Goal: Communication & Community: Answer question/provide support

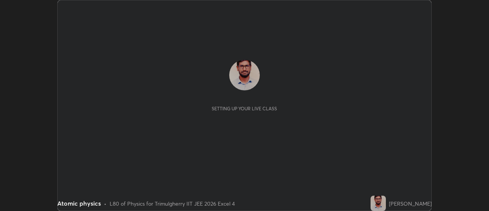
scroll to position [211, 489]
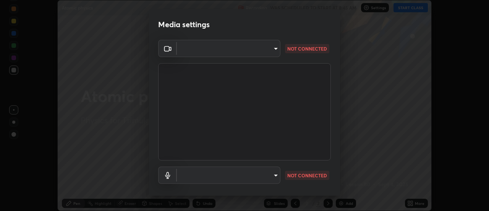
type input "9255d0ea4f7f4a742749cebd111cbd092d00bb49662c79401ed7f424fd1dd9ca"
type input "communications"
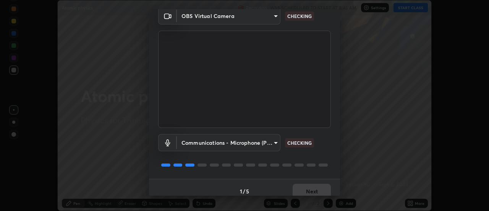
scroll to position [40, 0]
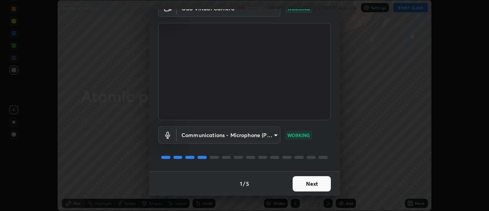
click at [313, 182] on button "Next" at bounding box center [312, 183] width 38 height 15
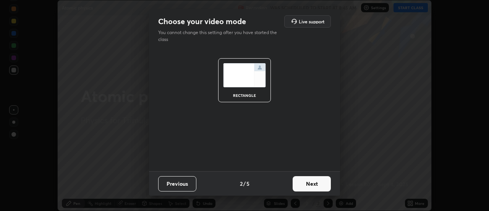
scroll to position [0, 0]
click at [314, 182] on button "Next" at bounding box center [312, 183] width 38 height 15
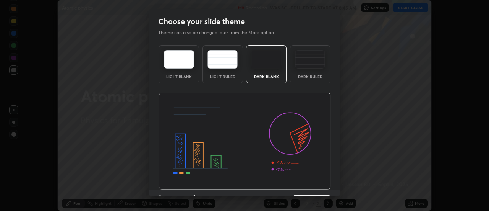
click at [314, 185] on img at bounding box center [245, 140] width 172 height 97
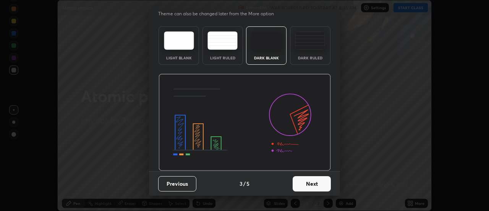
click at [311, 185] on button "Next" at bounding box center [312, 183] width 38 height 15
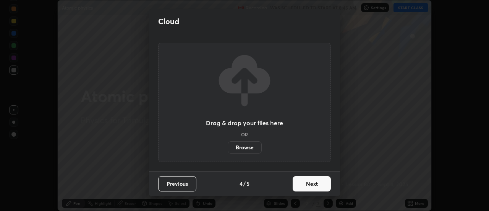
click at [318, 184] on button "Next" at bounding box center [312, 183] width 38 height 15
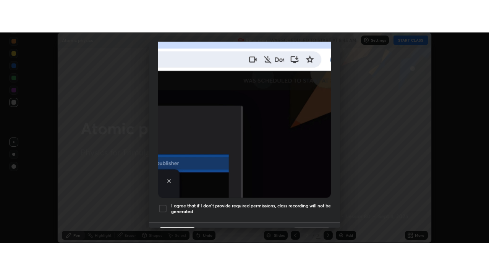
scroll to position [196, 0]
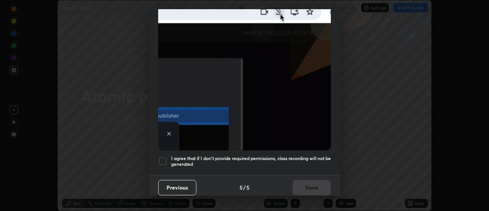
click at [165, 157] on div at bounding box center [162, 160] width 9 height 9
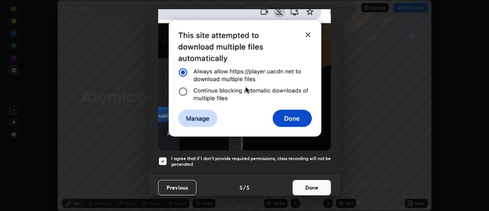
click at [308, 185] on button "Done" at bounding box center [312, 187] width 38 height 15
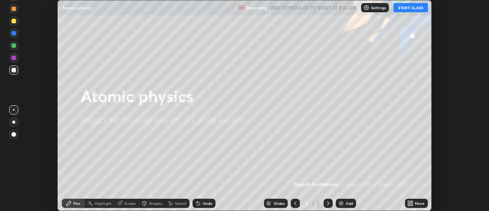
click at [407, 8] on button "START CLASS" at bounding box center [411, 7] width 34 height 9
click at [409, 201] on icon at bounding box center [409, 202] width 2 height 2
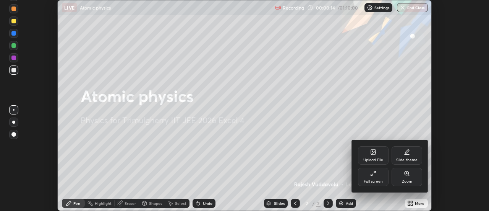
click at [379, 176] on div "Full screen" at bounding box center [373, 176] width 31 height 18
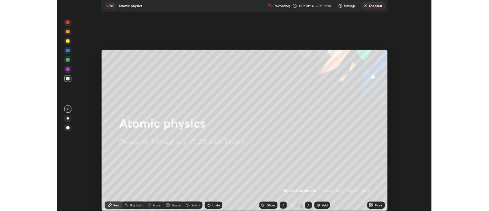
scroll to position [275, 489]
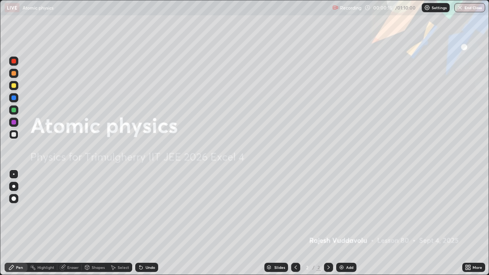
click at [346, 210] on div "Add" at bounding box center [349, 268] width 7 height 4
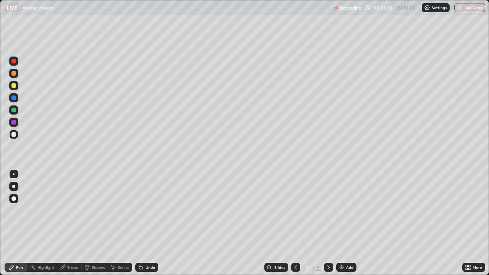
click at [121, 210] on div "Select" at bounding box center [123, 268] width 11 height 4
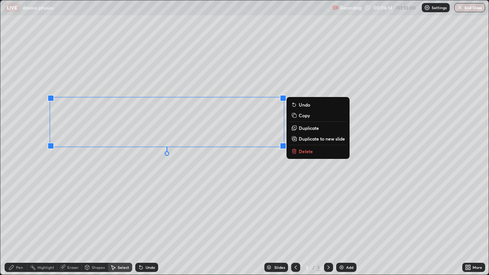
click at [308, 154] on button "Delete" at bounding box center [318, 151] width 57 height 9
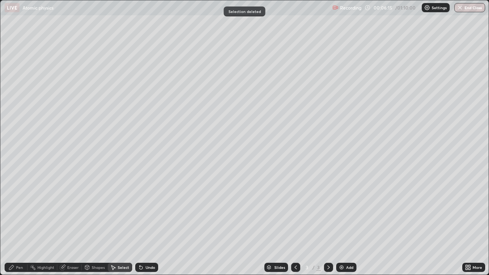
click at [18, 210] on div "Pen" at bounding box center [19, 268] width 7 height 4
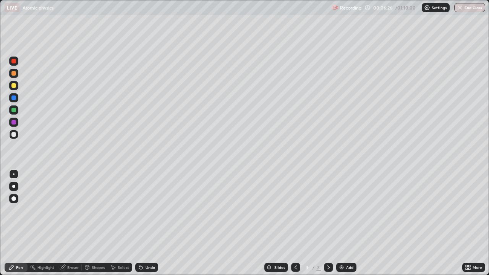
click at [150, 210] on div "Undo" at bounding box center [151, 268] width 10 height 4
click at [148, 210] on div "Undo" at bounding box center [151, 268] width 10 height 4
click at [120, 210] on div "Select" at bounding box center [123, 268] width 11 height 4
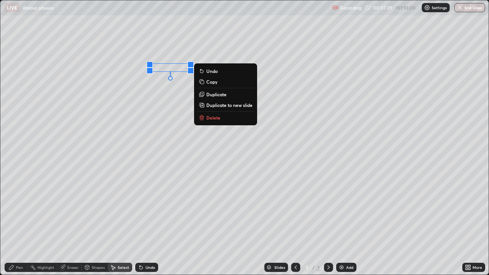
click at [16, 210] on div "Pen" at bounding box center [16, 267] width 23 height 9
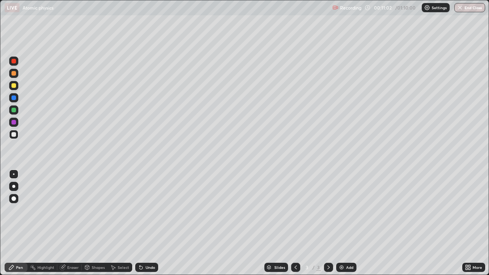
click at [118, 210] on div "Select" at bounding box center [120, 267] width 24 height 9
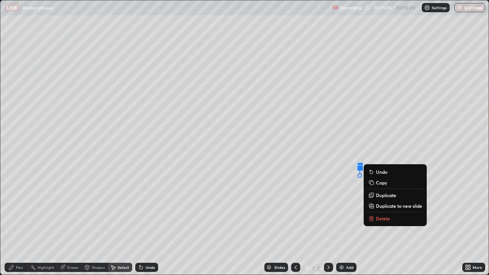
click at [387, 210] on p "Delete" at bounding box center [383, 218] width 14 height 6
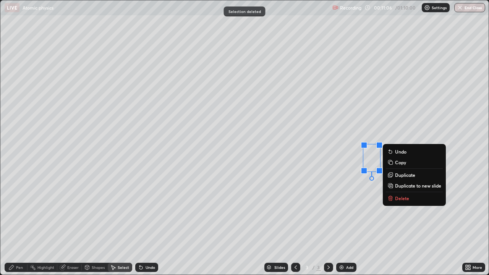
click at [402, 196] on p "Delete" at bounding box center [402, 198] width 14 height 6
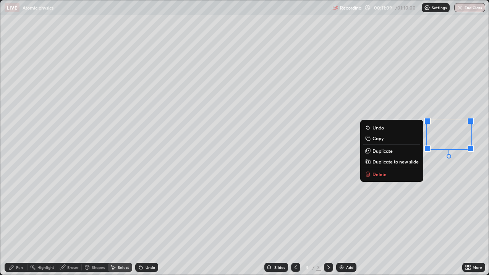
click at [382, 176] on p "Delete" at bounding box center [380, 174] width 14 height 6
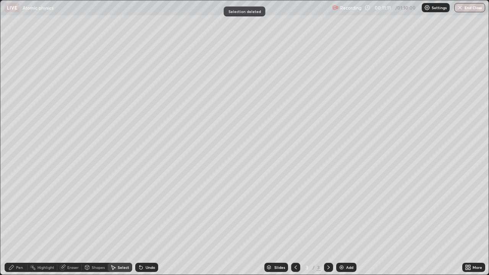
click at [70, 210] on div "Eraser" at bounding box center [72, 268] width 11 height 4
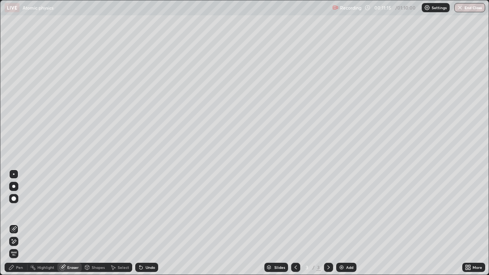
click at [19, 210] on div "Pen" at bounding box center [19, 268] width 7 height 4
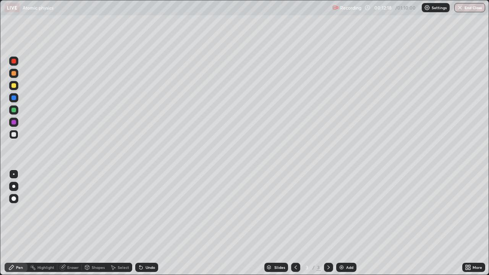
click at [148, 210] on div "Undo" at bounding box center [151, 268] width 10 height 4
click at [154, 210] on div "Undo" at bounding box center [146, 267] width 23 height 9
click at [151, 210] on div "Undo" at bounding box center [151, 268] width 10 height 4
click at [149, 210] on div "Undo" at bounding box center [151, 268] width 10 height 4
click at [75, 210] on div "Eraser" at bounding box center [72, 268] width 11 height 4
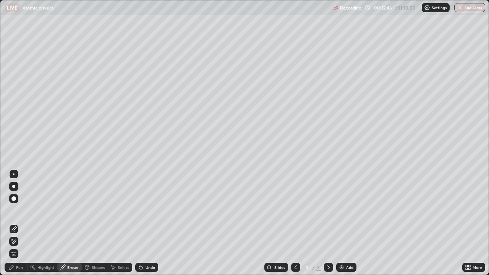
click at [18, 210] on div "Pen" at bounding box center [19, 268] width 7 height 4
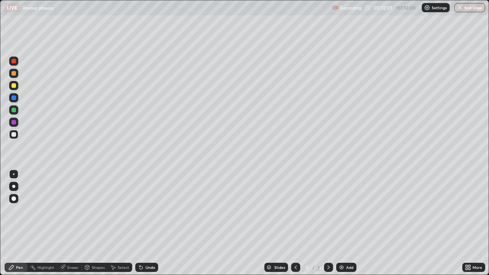
click at [68, 210] on div "Eraser" at bounding box center [72, 268] width 11 height 4
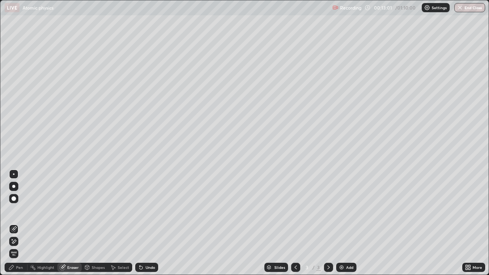
click at [21, 210] on div "Pen" at bounding box center [19, 268] width 7 height 4
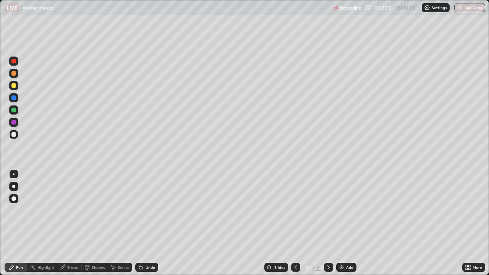
click at [118, 210] on div "Select" at bounding box center [123, 268] width 11 height 4
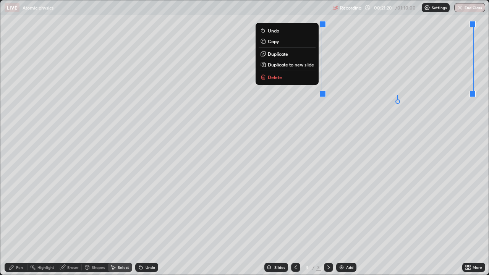
click at [277, 78] on p "Delete" at bounding box center [275, 77] width 14 height 6
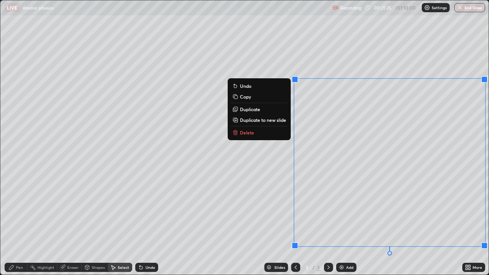
click at [248, 133] on p "Delete" at bounding box center [247, 133] width 14 height 6
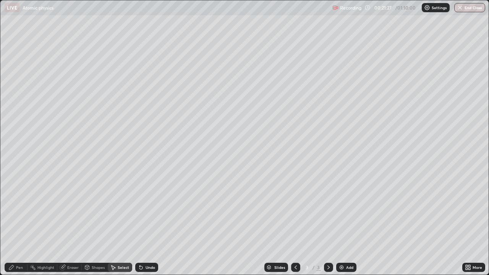
click at [18, 210] on div "Pen" at bounding box center [19, 268] width 7 height 4
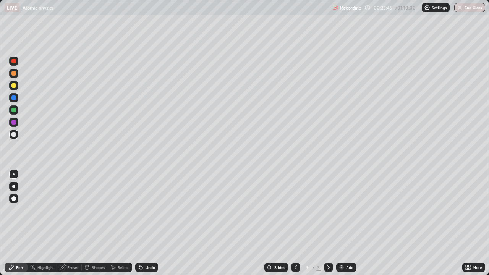
click at [148, 210] on div "Undo" at bounding box center [151, 268] width 10 height 4
click at [151, 210] on div "Undo" at bounding box center [146, 267] width 23 height 9
click at [150, 210] on div "Undo" at bounding box center [146, 267] width 23 height 9
click at [118, 210] on div "Select" at bounding box center [120, 267] width 24 height 9
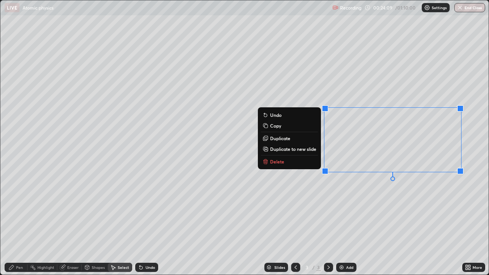
click at [279, 162] on p "Delete" at bounding box center [277, 162] width 14 height 6
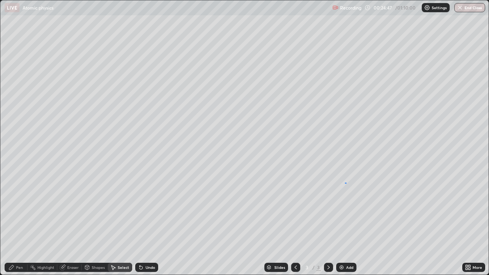
click at [346, 183] on div "0 ° Undo Copy Duplicate Duplicate to new slide Delete" at bounding box center [244, 137] width 488 height 274
click at [20, 210] on div "Pen" at bounding box center [16, 267] width 23 height 9
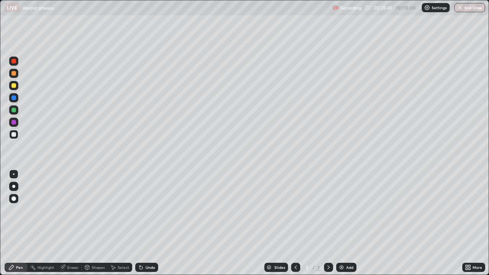
click at [120, 210] on div "Select" at bounding box center [120, 267] width 24 height 9
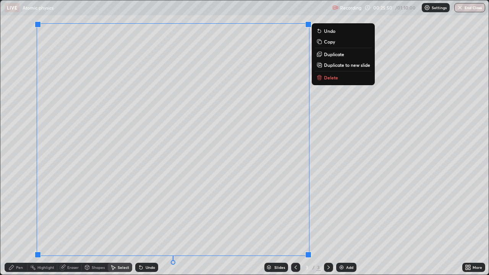
click at [328, 78] on p "Delete" at bounding box center [331, 78] width 14 height 6
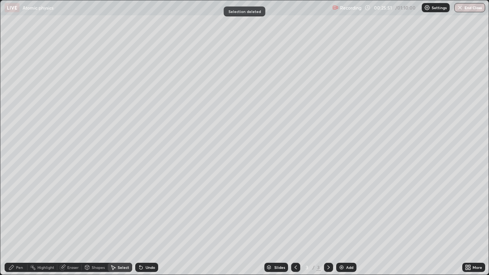
click at [31, 210] on div "Highlight" at bounding box center [43, 267] width 30 height 9
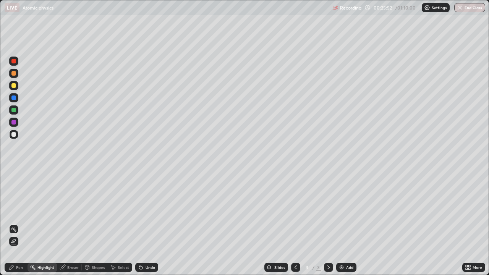
click at [70, 210] on div "Eraser" at bounding box center [72, 268] width 11 height 4
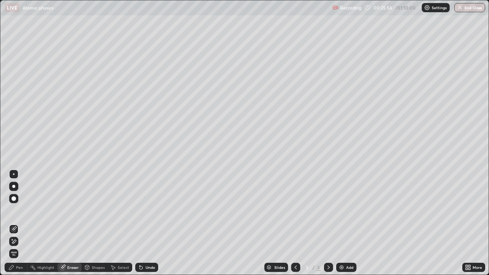
click at [22, 210] on div "Pen" at bounding box center [19, 268] width 7 height 4
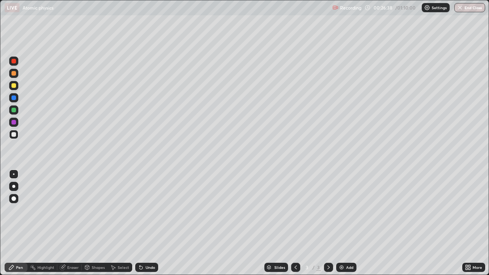
click at [70, 210] on div "Eraser" at bounding box center [72, 268] width 11 height 4
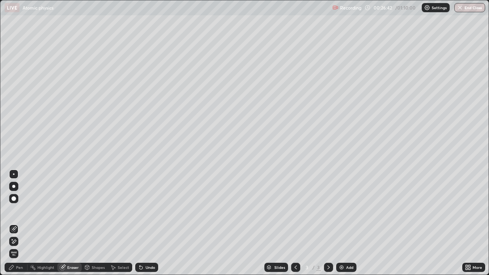
click at [16, 210] on div "Pen" at bounding box center [19, 268] width 7 height 4
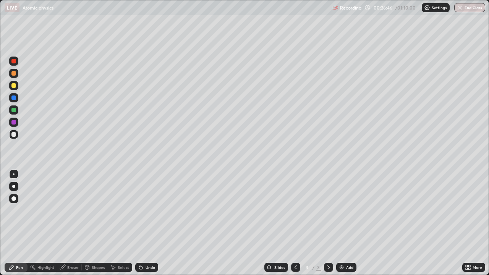
click at [146, 210] on div "Undo" at bounding box center [151, 268] width 10 height 4
click at [147, 210] on div "Undo" at bounding box center [151, 268] width 10 height 4
click at [148, 210] on div "Undo" at bounding box center [151, 268] width 10 height 4
click at [149, 210] on div "Undo" at bounding box center [151, 268] width 10 height 4
click at [150, 210] on div "Undo" at bounding box center [151, 268] width 10 height 4
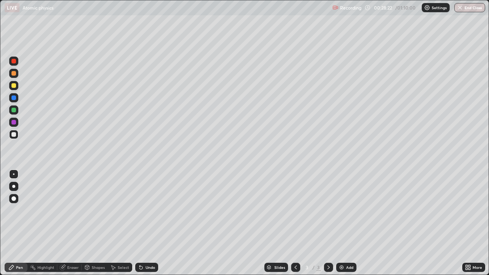
click at [148, 210] on div "Undo" at bounding box center [151, 268] width 10 height 4
click at [145, 210] on div "Undo" at bounding box center [146, 267] width 23 height 9
click at [147, 210] on div "Undo" at bounding box center [146, 267] width 23 height 9
click at [149, 210] on div "Undo" at bounding box center [146, 267] width 23 height 9
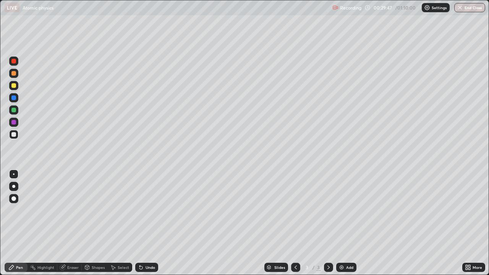
click at [151, 210] on div "Undo" at bounding box center [146, 267] width 23 height 9
click at [152, 210] on div "Undo" at bounding box center [146, 267] width 23 height 9
click at [151, 210] on div "Undo" at bounding box center [146, 267] width 23 height 9
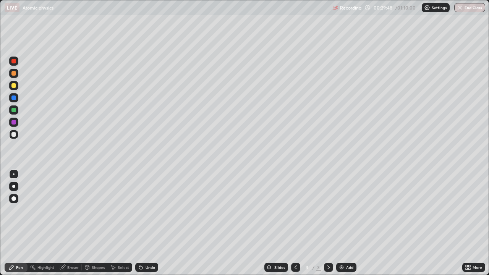
click at [151, 210] on div "Undo" at bounding box center [146, 267] width 23 height 9
click at [150, 210] on div "Undo" at bounding box center [146, 267] width 23 height 9
click at [100, 210] on div "Shapes" at bounding box center [95, 267] width 26 height 15
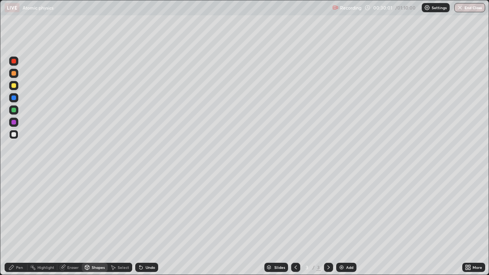
click at [146, 210] on div "Undo" at bounding box center [151, 268] width 10 height 4
click at [18, 210] on div "Pen" at bounding box center [19, 268] width 7 height 4
click at [148, 210] on div "Undo" at bounding box center [151, 268] width 10 height 4
click at [149, 210] on div "Undo" at bounding box center [151, 268] width 10 height 4
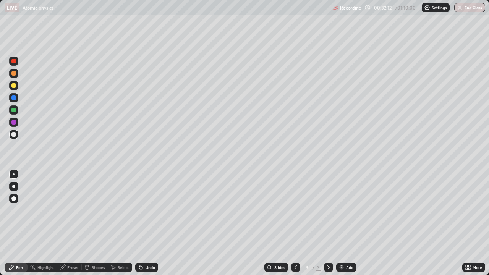
click at [149, 210] on div "Undo" at bounding box center [151, 268] width 10 height 4
click at [150, 210] on div "Undo" at bounding box center [151, 268] width 10 height 4
click at [147, 210] on div "Undo" at bounding box center [151, 268] width 10 height 4
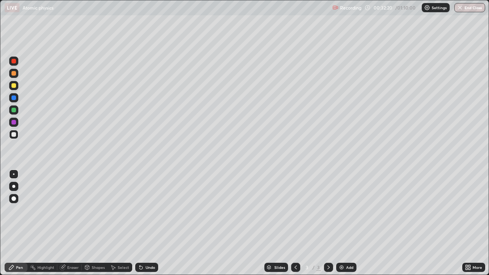
click at [146, 210] on div "Undo" at bounding box center [151, 268] width 10 height 4
click at [147, 210] on div "Undo" at bounding box center [151, 268] width 10 height 4
click at [146, 210] on div "Undo" at bounding box center [151, 268] width 10 height 4
click at [144, 210] on div "Undo" at bounding box center [146, 267] width 23 height 9
click at [148, 210] on div "Undo" at bounding box center [151, 268] width 10 height 4
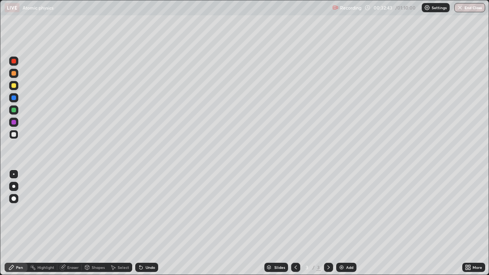
click at [147, 210] on div "Undo" at bounding box center [151, 268] width 10 height 4
click at [118, 210] on div "Select" at bounding box center [123, 268] width 11 height 4
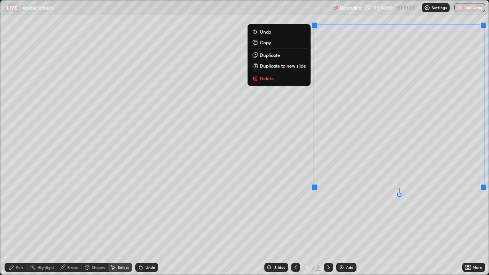
click at [272, 78] on p "Delete" at bounding box center [267, 78] width 14 height 6
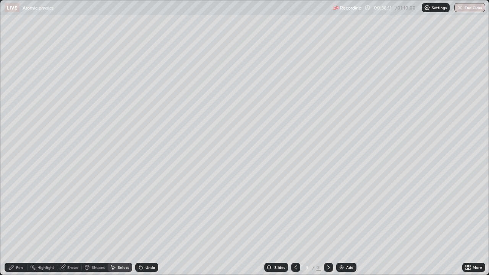
click at [20, 210] on div "Pen" at bounding box center [19, 268] width 7 height 4
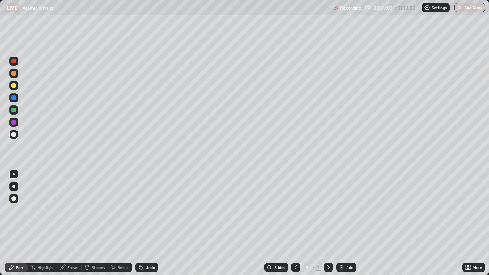
click at [72, 210] on div "Eraser" at bounding box center [72, 268] width 11 height 4
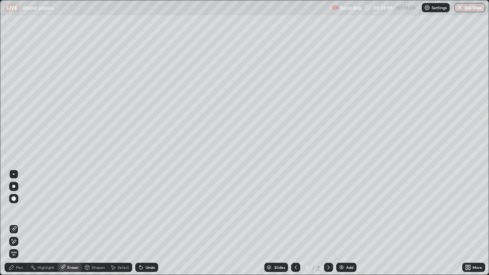
click at [17, 210] on div "Pen" at bounding box center [19, 268] width 7 height 4
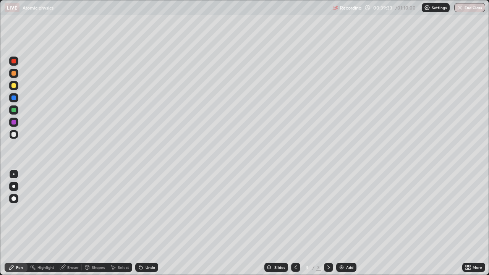
click at [149, 210] on div "Undo" at bounding box center [151, 268] width 10 height 4
click at [151, 210] on div "Undo" at bounding box center [151, 268] width 10 height 4
click at [149, 210] on div "Undo" at bounding box center [151, 268] width 10 height 4
click at [147, 210] on div "Undo" at bounding box center [146, 267] width 23 height 9
click at [118, 210] on div "Select" at bounding box center [123, 268] width 11 height 4
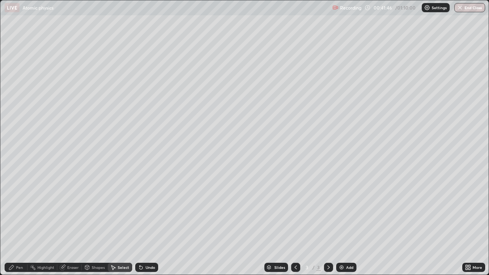
click at [71, 210] on div "Eraser" at bounding box center [72, 268] width 11 height 4
click at [18, 210] on div "Pen" at bounding box center [19, 268] width 7 height 4
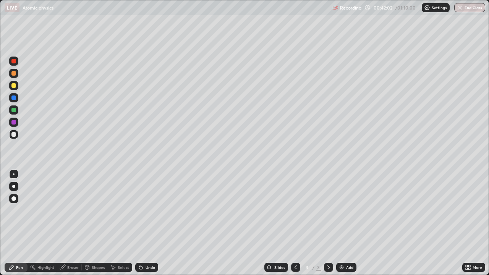
click at [70, 210] on div "Eraser" at bounding box center [69, 267] width 24 height 9
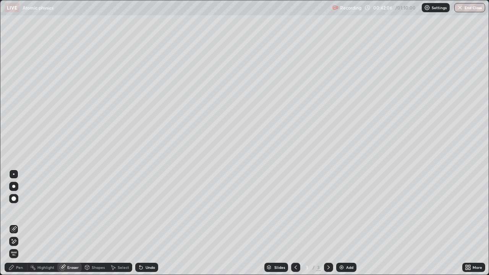
click at [20, 210] on div "Pen" at bounding box center [19, 268] width 7 height 4
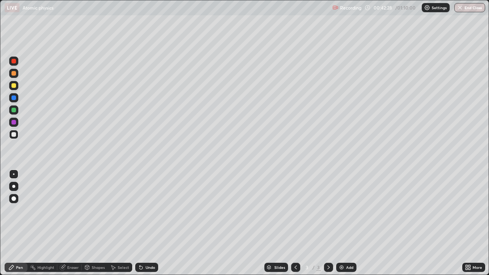
click at [15, 76] on div at bounding box center [13, 73] width 9 height 9
click at [147, 210] on div "Undo" at bounding box center [151, 268] width 10 height 4
click at [149, 210] on div "Undo" at bounding box center [151, 268] width 10 height 4
click at [121, 210] on div "Select" at bounding box center [123, 268] width 11 height 4
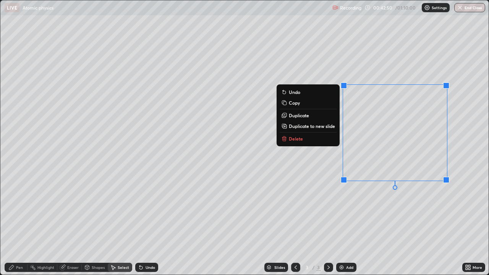
click at [403, 209] on div "0 ° Undo Copy Duplicate Duplicate to new slide Delete" at bounding box center [244, 137] width 488 height 274
click at [353, 161] on div "0 ° Undo Copy Duplicate Duplicate to new slide Delete" at bounding box center [244, 137] width 488 height 274
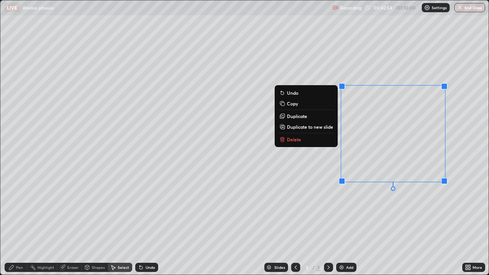
click at [358, 161] on div "0 ° Undo Copy Duplicate Duplicate to new slide Delete" at bounding box center [244, 137] width 488 height 274
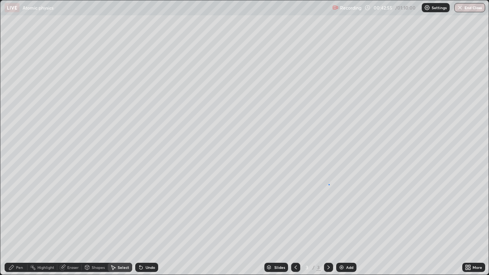
click at [329, 184] on div "0 ° Undo Copy Duplicate Duplicate to new slide Delete" at bounding box center [244, 137] width 488 height 274
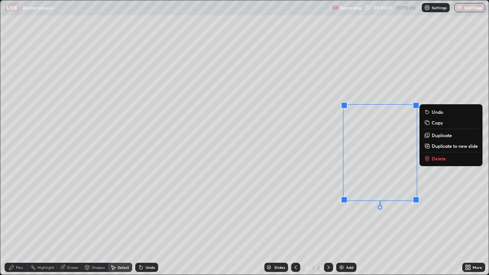
click at [400, 210] on div "0 ° Undo Copy Duplicate Duplicate to new slide Delete" at bounding box center [244, 137] width 488 height 274
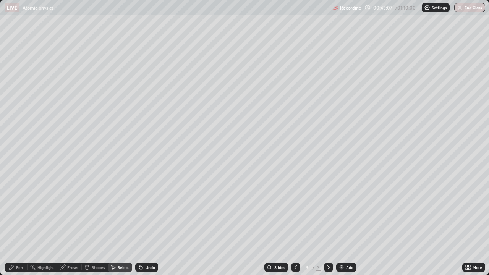
click at [68, 210] on div "Eraser" at bounding box center [72, 268] width 11 height 4
click at [18, 210] on div "Pen" at bounding box center [19, 268] width 7 height 4
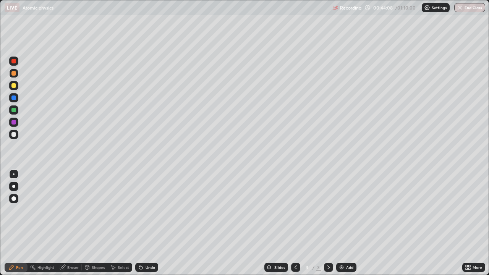
click at [121, 210] on div "Select" at bounding box center [120, 267] width 24 height 9
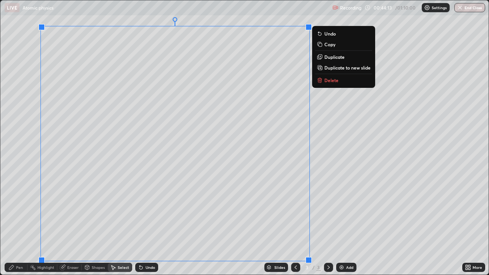
click at [329, 81] on p "Delete" at bounding box center [331, 80] width 14 height 6
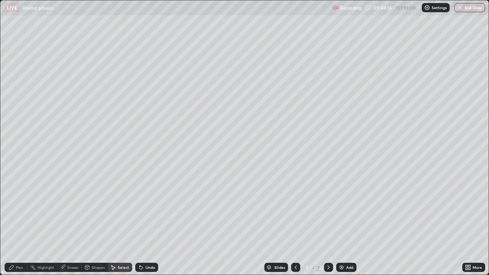
click at [16, 210] on div "Pen" at bounding box center [16, 267] width 23 height 9
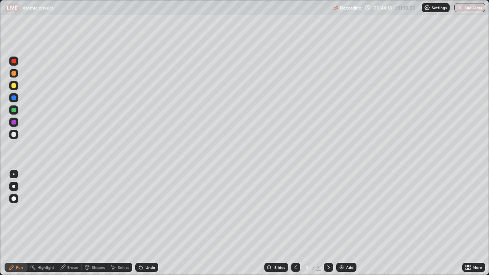
click at [47, 210] on div "Highlight" at bounding box center [45, 268] width 17 height 4
click at [70, 210] on div "Eraser" at bounding box center [72, 268] width 11 height 4
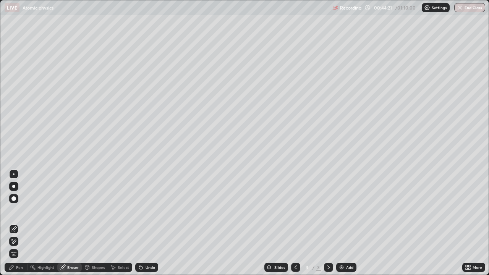
click at [16, 210] on div "Pen" at bounding box center [19, 268] width 7 height 4
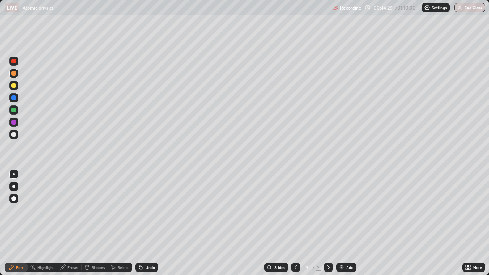
click at [12, 134] on div at bounding box center [13, 134] width 5 height 5
click at [473, 210] on div "More" at bounding box center [478, 268] width 10 height 4
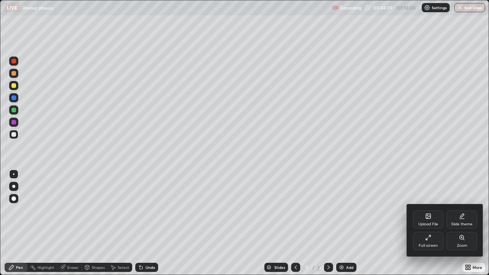
click at [426, 210] on icon at bounding box center [428, 238] width 6 height 6
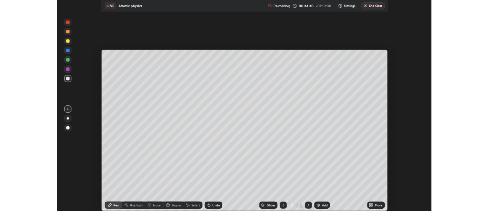
scroll to position [37996, 37718]
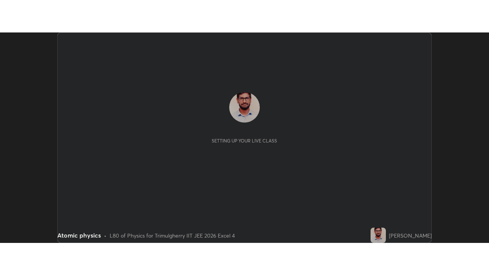
scroll to position [211, 489]
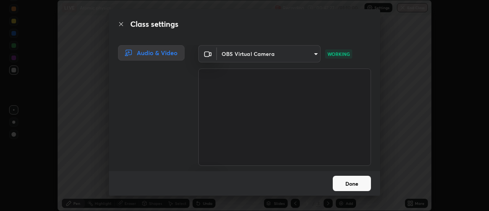
click at [356, 186] on button "Done" at bounding box center [352, 182] width 38 height 15
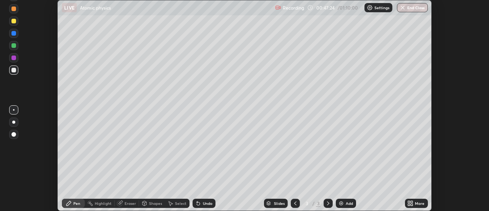
click at [409, 201] on icon at bounding box center [409, 202] width 2 height 2
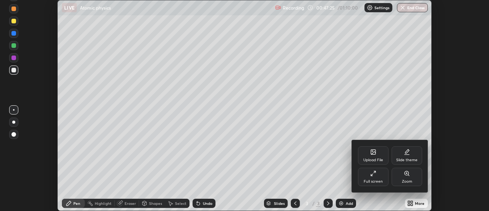
click at [374, 172] on icon at bounding box center [375, 172] width 2 height 2
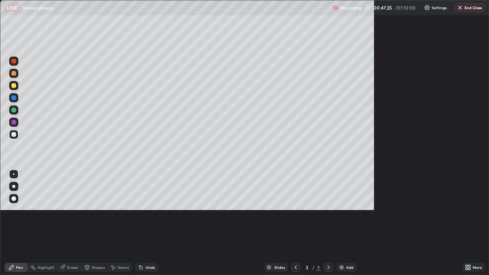
scroll to position [275, 489]
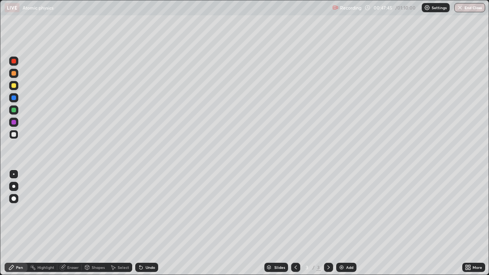
click at [70, 210] on div "Eraser" at bounding box center [72, 268] width 11 height 4
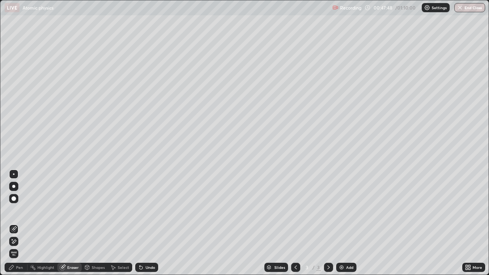
click at [20, 210] on div "Pen" at bounding box center [19, 268] width 7 height 4
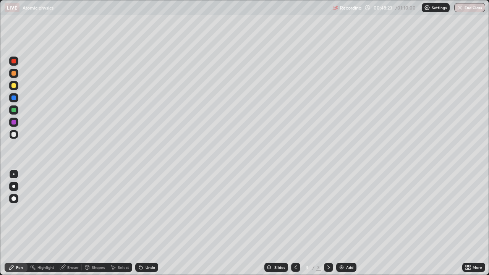
click at [146, 210] on div "Undo" at bounding box center [151, 268] width 10 height 4
click at [143, 210] on div "Undo" at bounding box center [146, 267] width 23 height 9
click at [15, 85] on div at bounding box center [13, 85] width 5 height 5
click at [147, 210] on div "Undo" at bounding box center [151, 268] width 10 height 4
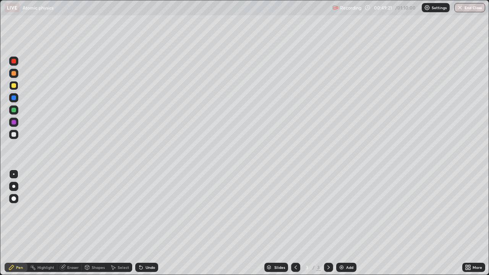
click at [149, 210] on div "Undo" at bounding box center [151, 268] width 10 height 4
click at [123, 210] on div "Select" at bounding box center [123, 268] width 11 height 4
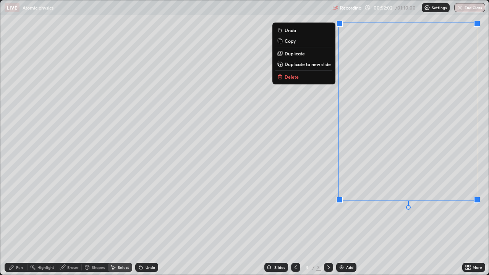
click at [299, 76] on button "Delete" at bounding box center [303, 76] width 57 height 9
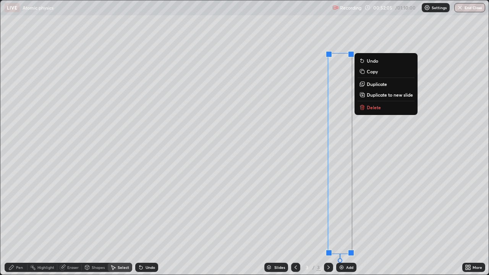
click at [370, 105] on p "Delete" at bounding box center [374, 107] width 14 height 6
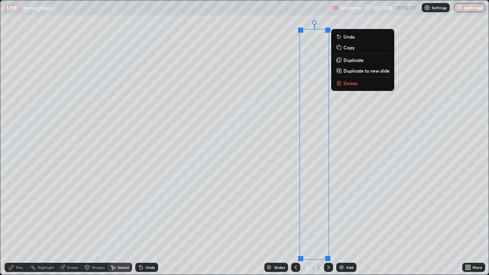
click at [344, 84] on p "Delete" at bounding box center [350, 83] width 14 height 6
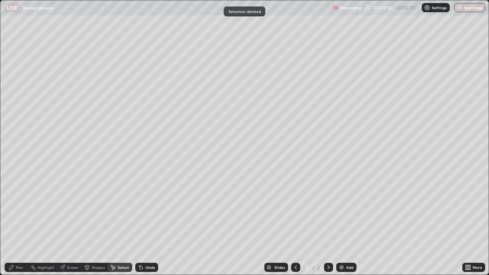
click at [18, 210] on div "Pen" at bounding box center [19, 268] width 7 height 4
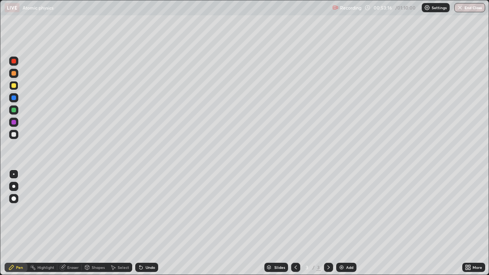
click at [73, 210] on div "Eraser" at bounding box center [72, 268] width 11 height 4
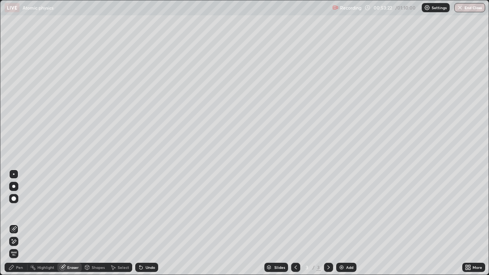
click at [22, 210] on div "Pen" at bounding box center [19, 268] width 7 height 4
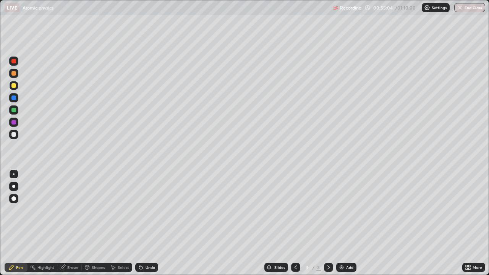
click at [148, 210] on div "Undo" at bounding box center [151, 268] width 10 height 4
click at [148, 210] on div "Undo" at bounding box center [146, 267] width 23 height 9
click at [151, 210] on div "Undo" at bounding box center [151, 268] width 10 height 4
click at [345, 210] on div "Add" at bounding box center [346, 267] width 20 height 9
click at [13, 133] on div at bounding box center [13, 134] width 5 height 5
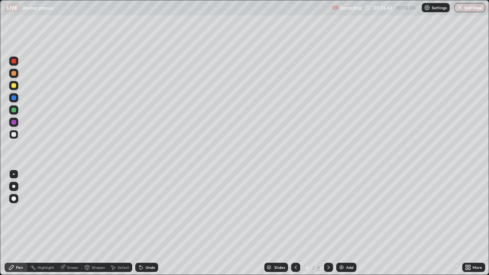
click at [295, 210] on icon at bounding box center [296, 267] width 6 height 6
click at [73, 210] on div "Eraser" at bounding box center [69, 267] width 24 height 9
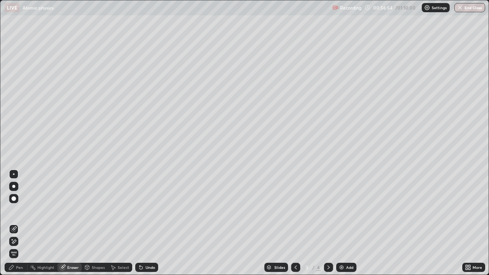
click at [20, 210] on div "Pen" at bounding box center [19, 268] width 7 height 4
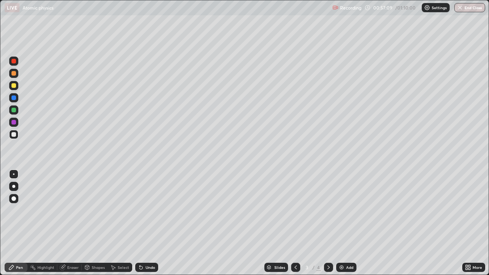
click at [328, 210] on icon at bounding box center [329, 267] width 6 height 6
click at [148, 210] on div "Undo" at bounding box center [151, 268] width 10 height 4
click at [146, 210] on div "Undo" at bounding box center [151, 268] width 10 height 4
click at [144, 210] on div "Undo" at bounding box center [146, 267] width 23 height 9
click at [142, 210] on div "Undo" at bounding box center [146, 267] width 23 height 9
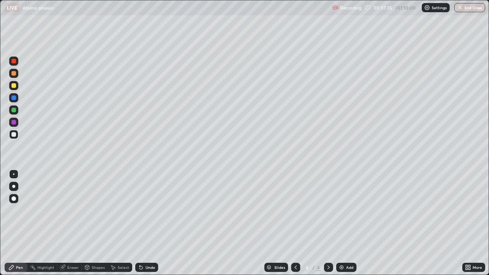
click at [149, 210] on div "Undo" at bounding box center [151, 268] width 10 height 4
click at [15, 73] on div at bounding box center [13, 73] width 5 height 5
click at [13, 87] on div at bounding box center [13, 85] width 5 height 5
click at [153, 210] on div "Undo" at bounding box center [151, 268] width 10 height 4
click at [12, 133] on div at bounding box center [13, 134] width 5 height 5
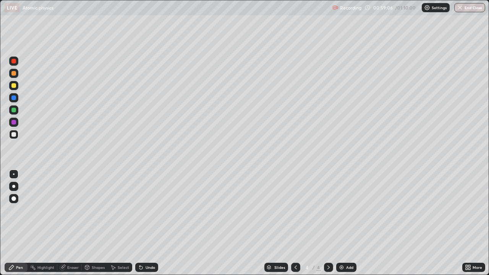
click at [13, 113] on div at bounding box center [13, 109] width 9 height 9
click at [13, 134] on div at bounding box center [13, 134] width 5 height 5
click at [149, 210] on div "Undo" at bounding box center [151, 268] width 10 height 4
click at [148, 210] on div "Undo" at bounding box center [146, 267] width 23 height 9
click at [14, 109] on div at bounding box center [13, 110] width 5 height 5
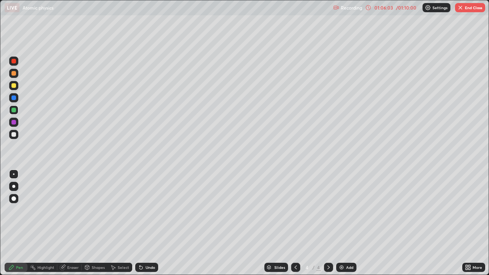
click at [14, 134] on div at bounding box center [13, 134] width 5 height 5
click at [148, 210] on div "Undo" at bounding box center [151, 268] width 10 height 4
click at [150, 210] on div "Undo" at bounding box center [151, 268] width 10 height 4
click at [151, 210] on div "Undo" at bounding box center [151, 268] width 10 height 4
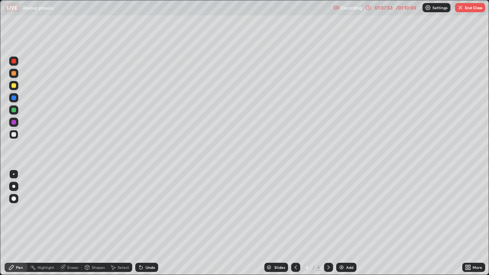
click at [153, 210] on div "Undo" at bounding box center [151, 268] width 10 height 4
click at [150, 210] on div "Undo" at bounding box center [146, 267] width 23 height 9
click at [151, 210] on div "Undo" at bounding box center [146, 267] width 23 height 9
click at [150, 210] on div "Undo" at bounding box center [146, 267] width 23 height 9
click at [151, 210] on div "Undo" at bounding box center [146, 267] width 23 height 9
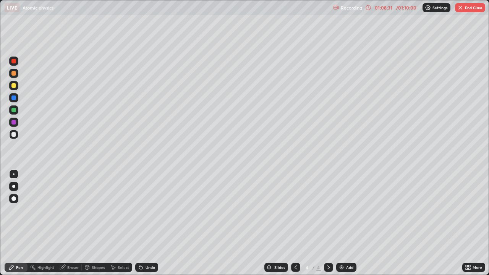
click at [13, 109] on div at bounding box center [13, 110] width 5 height 5
click at [15, 134] on div at bounding box center [13, 134] width 5 height 5
click at [14, 110] on div at bounding box center [13, 110] width 5 height 5
click at [121, 210] on div "Select" at bounding box center [123, 268] width 11 height 4
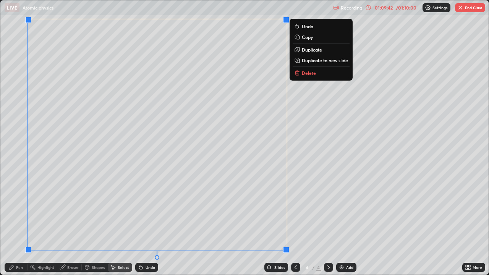
click at [306, 71] on p "Delete" at bounding box center [309, 73] width 14 height 6
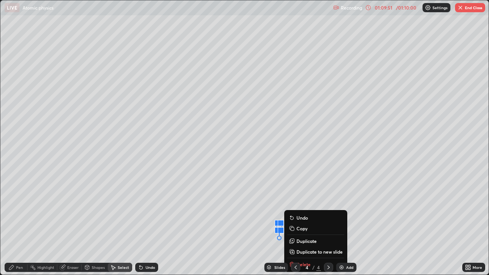
click at [304, 210] on div "4" at bounding box center [307, 267] width 8 height 5
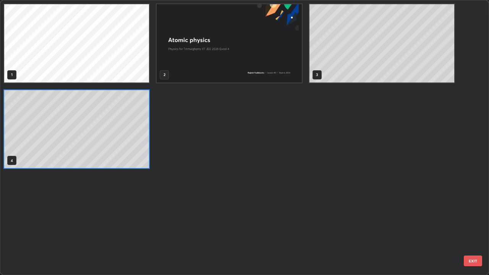
scroll to position [272, 484]
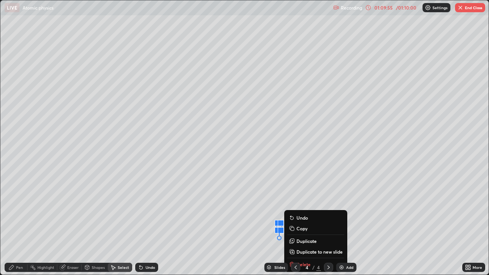
click at [184, 210] on div "0 ° Undo Copy Duplicate Duplicate to new slide Delete" at bounding box center [244, 137] width 488 height 274
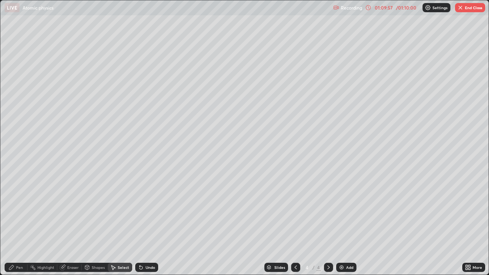
click at [17, 210] on div "Pen" at bounding box center [19, 268] width 7 height 4
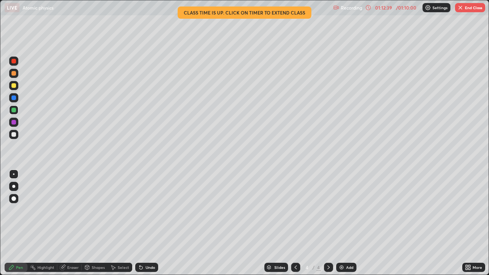
click at [120, 210] on div "Select" at bounding box center [123, 268] width 11 height 4
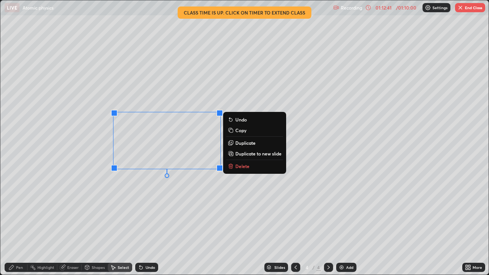
click at [243, 164] on p "Delete" at bounding box center [242, 166] width 14 height 6
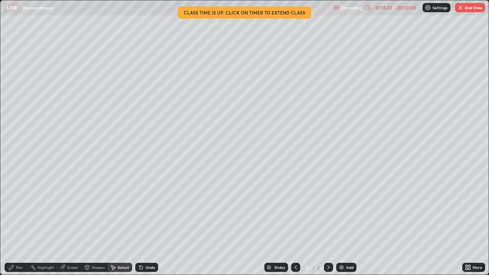
click at [473, 6] on button "End Class" at bounding box center [470, 7] width 30 height 9
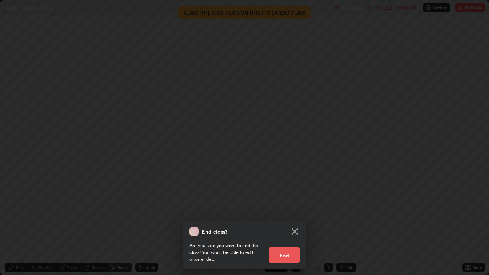
click at [277, 210] on button "End" at bounding box center [284, 255] width 31 height 15
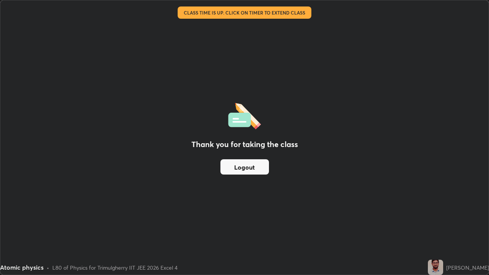
click at [251, 166] on button "Logout" at bounding box center [244, 166] width 49 height 15
click at [250, 168] on button "Logout" at bounding box center [244, 166] width 49 height 15
click at [250, 165] on button "Logout" at bounding box center [244, 166] width 49 height 15
click at [251, 167] on button "Logout" at bounding box center [244, 166] width 49 height 15
click at [253, 165] on button "Logout" at bounding box center [244, 166] width 49 height 15
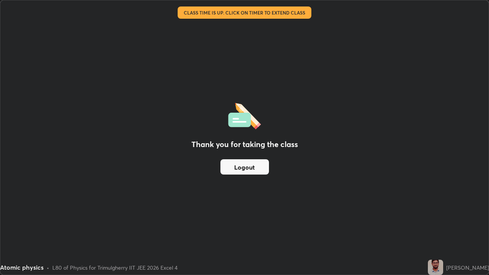
click at [256, 165] on button "Logout" at bounding box center [244, 166] width 49 height 15
click at [258, 166] on button "Logout" at bounding box center [244, 166] width 49 height 15
click at [256, 165] on button "Logout" at bounding box center [244, 166] width 49 height 15
click at [254, 165] on button "Logout" at bounding box center [244, 166] width 49 height 15
click at [254, 167] on button "Logout" at bounding box center [244, 166] width 49 height 15
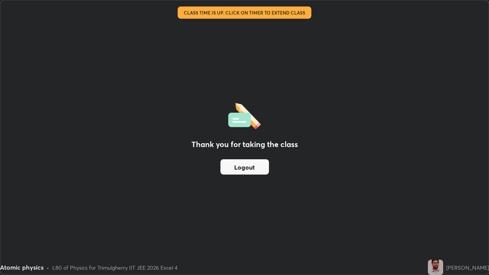
click at [245, 168] on button "Logout" at bounding box center [244, 166] width 49 height 15
click at [245, 164] on button "Logout" at bounding box center [244, 166] width 49 height 15
click at [242, 164] on button "Logout" at bounding box center [244, 166] width 49 height 15
click at [240, 164] on button "Logout" at bounding box center [244, 166] width 49 height 15
click at [239, 167] on button "Logout" at bounding box center [244, 166] width 49 height 15
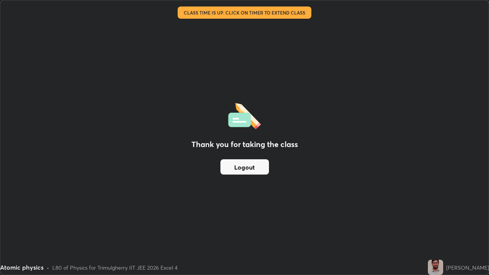
click at [246, 168] on button "Logout" at bounding box center [244, 166] width 49 height 15
click at [245, 168] on button "Logout" at bounding box center [244, 166] width 49 height 15
click at [248, 168] on button "Logout" at bounding box center [244, 166] width 49 height 15
click at [248, 167] on button "Logout" at bounding box center [244, 166] width 49 height 15
click at [248, 165] on button "Logout" at bounding box center [244, 166] width 49 height 15
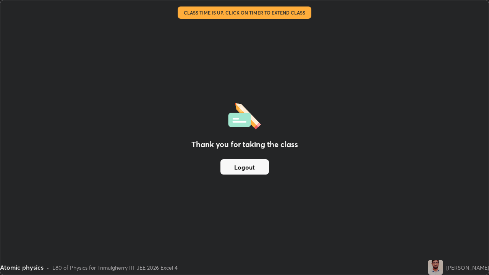
click at [247, 162] on button "Logout" at bounding box center [244, 166] width 49 height 15
click at [243, 163] on button "Logout" at bounding box center [244, 166] width 49 height 15
click at [222, 165] on button "Logout" at bounding box center [244, 166] width 49 height 15
click at [228, 169] on button "Logout" at bounding box center [244, 166] width 49 height 15
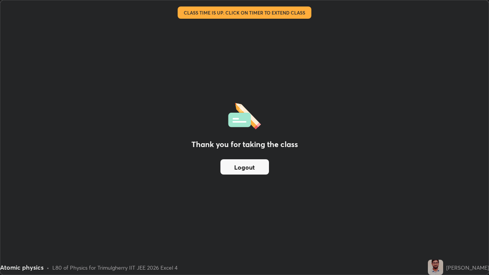
click at [232, 165] on button "Logout" at bounding box center [244, 166] width 49 height 15
click at [236, 170] on button "Logout" at bounding box center [244, 166] width 49 height 15
click at [240, 170] on button "Logout" at bounding box center [244, 166] width 49 height 15
click at [242, 170] on button "Logout" at bounding box center [244, 166] width 49 height 15
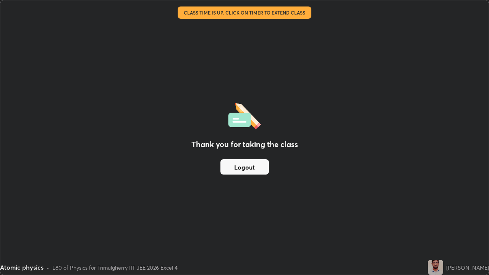
click at [242, 170] on button "Logout" at bounding box center [244, 166] width 49 height 15
click at [241, 169] on button "Logout" at bounding box center [244, 166] width 49 height 15
click at [240, 169] on button "Logout" at bounding box center [244, 166] width 49 height 15
click at [239, 169] on button "Logout" at bounding box center [244, 166] width 49 height 15
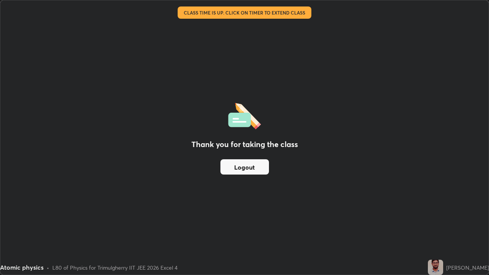
click at [239, 169] on button "Logout" at bounding box center [244, 166] width 49 height 15
click at [238, 170] on button "Logout" at bounding box center [244, 166] width 49 height 15
click at [236, 166] on button "Logout" at bounding box center [244, 166] width 49 height 15
click at [237, 164] on button "Logout" at bounding box center [244, 166] width 49 height 15
click at [239, 165] on button "Logout" at bounding box center [244, 166] width 49 height 15
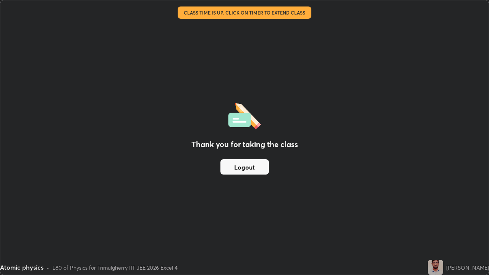
click at [240, 167] on button "Logout" at bounding box center [244, 166] width 49 height 15
click at [242, 167] on button "Logout" at bounding box center [244, 166] width 49 height 15
click at [244, 168] on button "Logout" at bounding box center [244, 166] width 49 height 15
